Goal: Check status

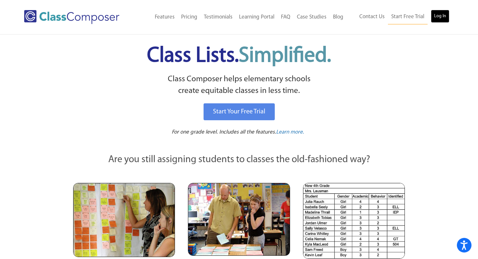
click at [444, 20] on link "Log In" at bounding box center [440, 16] width 19 height 13
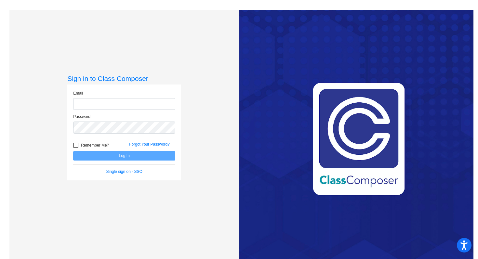
click at [151, 109] on input "email" at bounding box center [124, 104] width 102 height 12
type input "[PERSON_NAME][EMAIL_ADDRESS][PERSON_NAME][DOMAIN_NAME]"
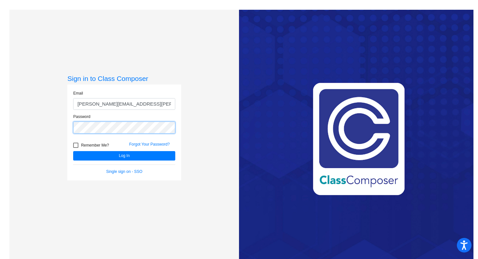
click at [73, 151] on button "Log In" at bounding box center [124, 155] width 102 height 9
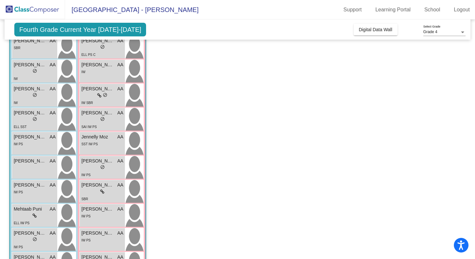
scroll to position [172, 0]
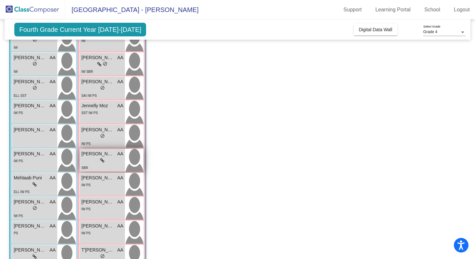
click at [124, 164] on div "Mattison Garrett AA lock do_not_disturb_alt SBR" at bounding box center [102, 160] width 45 height 23
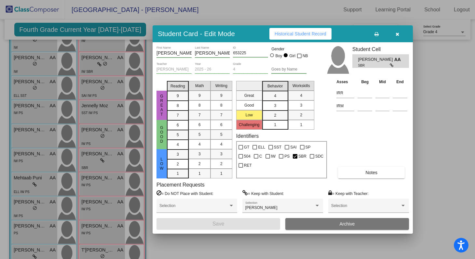
click at [317, 31] on button "Historical Student Record" at bounding box center [300, 34] width 62 height 12
click at [0, 0] on div "Student Card - Edit Mode Historical Student Record Mattison First Name Garrett …" at bounding box center [237, 129] width 475 height 259
click at [354, 169] on button "Notes" at bounding box center [371, 173] width 67 height 12
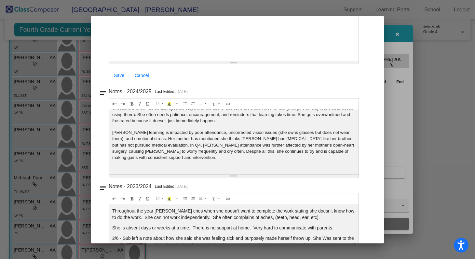
scroll to position [49, 0]
click at [385, 34] on div at bounding box center [237, 129] width 475 height 259
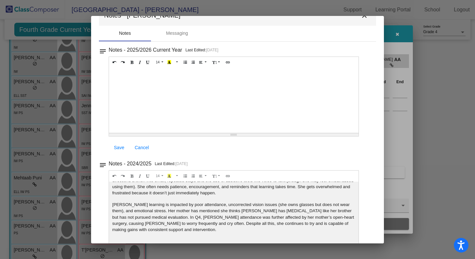
scroll to position [0, 0]
